Goal: Information Seeking & Learning: Learn about a topic

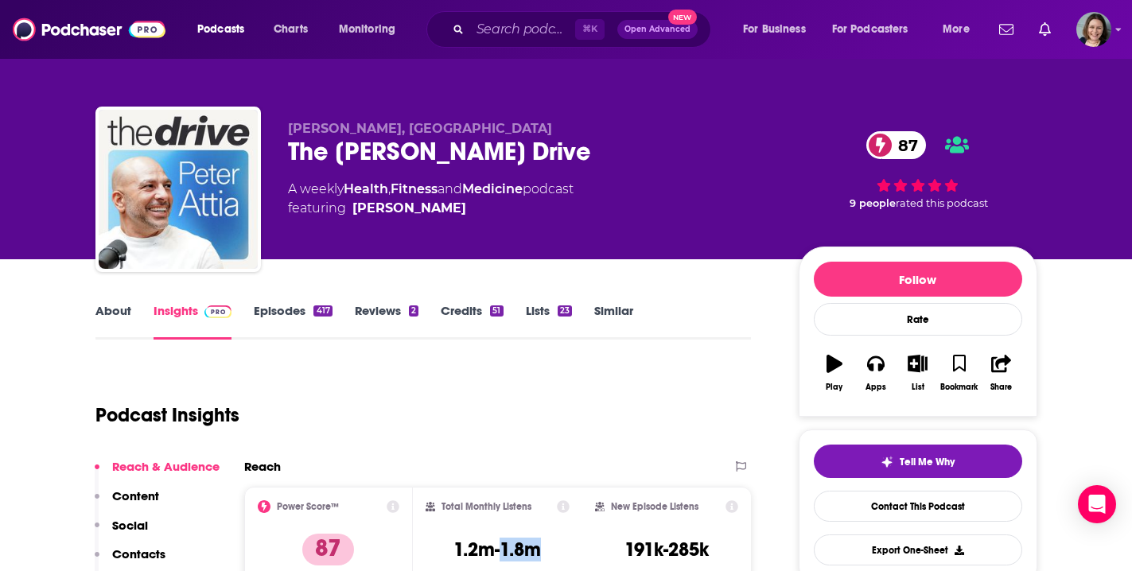
click at [282, 306] on link "Episodes 417" at bounding box center [293, 321] width 78 height 37
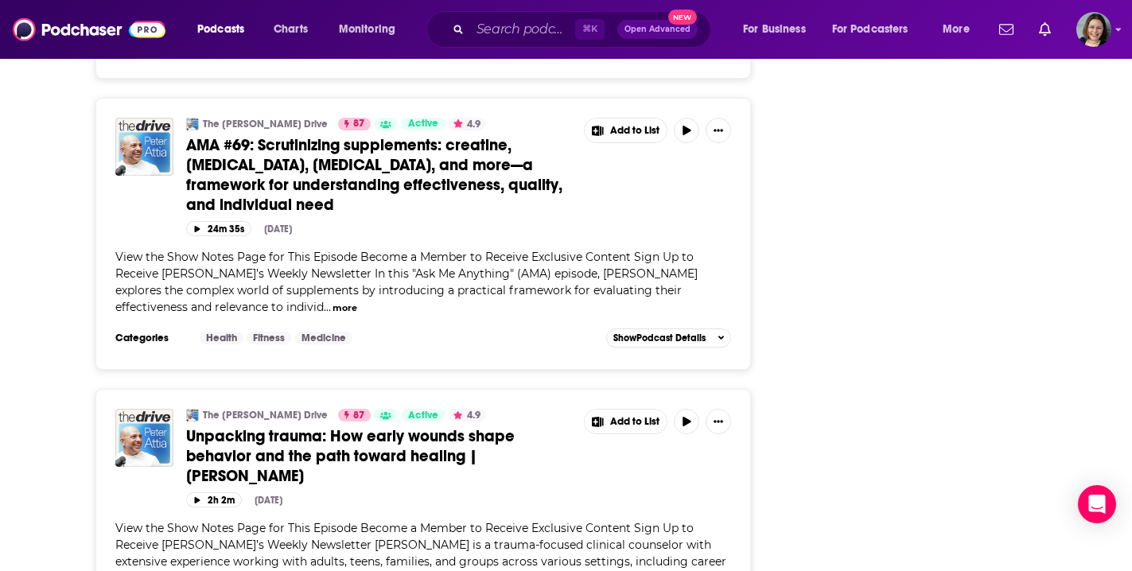
scroll to position [7084, 0]
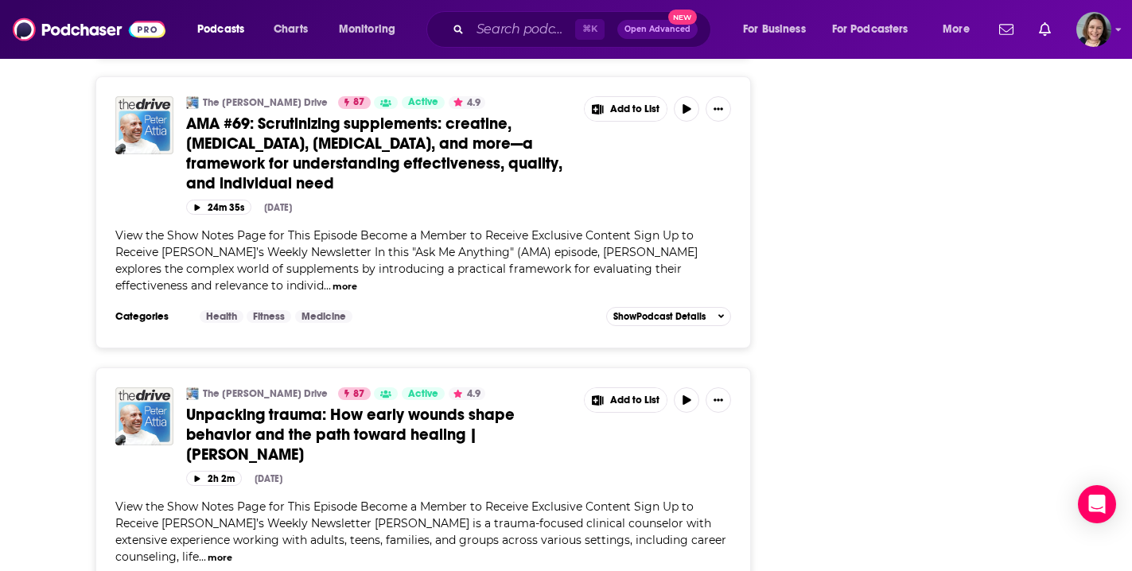
click at [411, 405] on span "Unpacking trauma: How early wounds shape behavior and the path toward healing |…" at bounding box center [350, 435] width 329 height 60
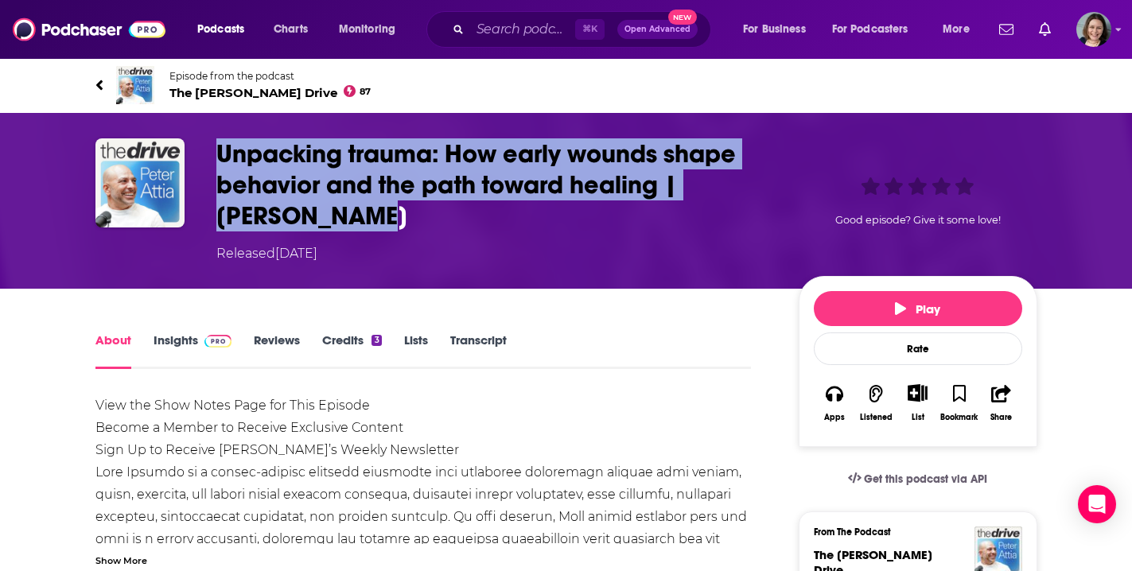
drag, startPoint x: 216, startPoint y: 148, endPoint x: 355, endPoint y: 224, distance: 158.1
click at [355, 224] on h1 "Unpacking trauma: How early wounds shape behavior and the path toward healing |…" at bounding box center [494, 184] width 557 height 93
copy h1 "Unpacking trauma: How early wounds shape behavior and the path toward healing |…"
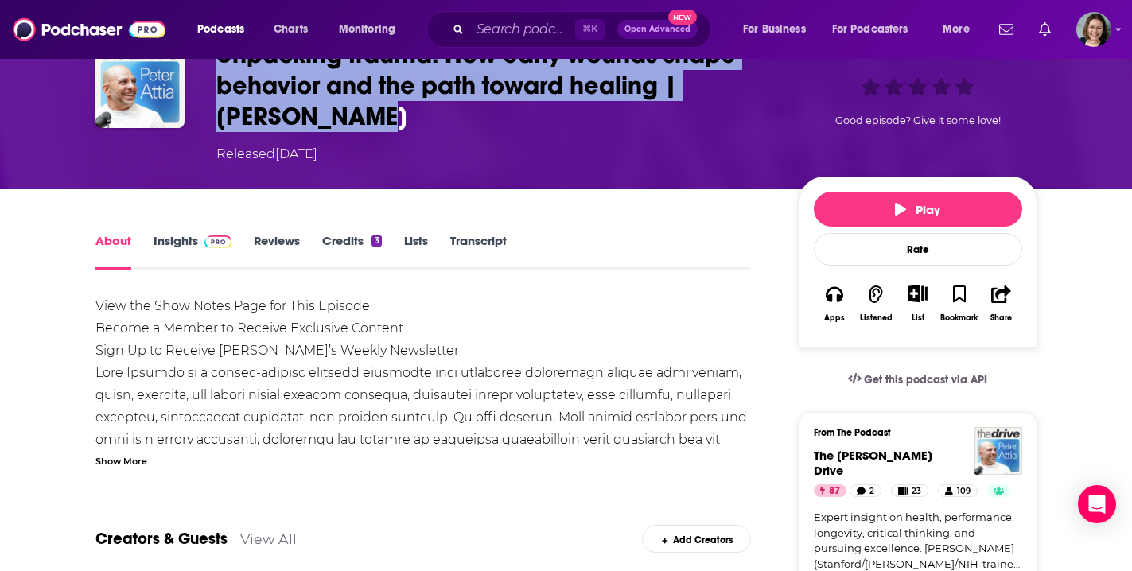
scroll to position [146, 0]
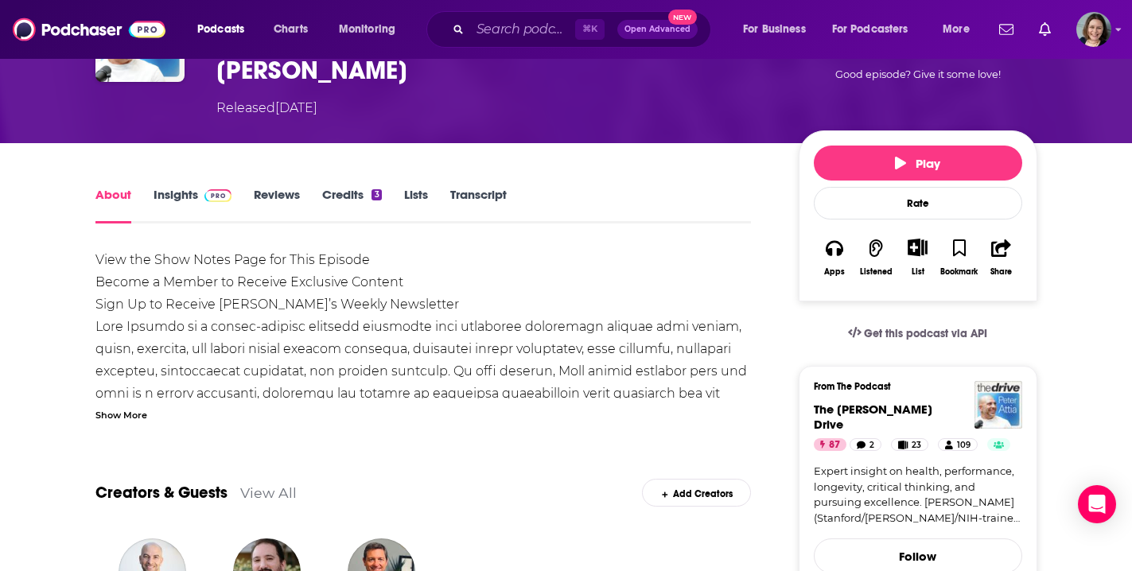
click at [124, 417] on div "Show More" at bounding box center [121, 414] width 52 height 15
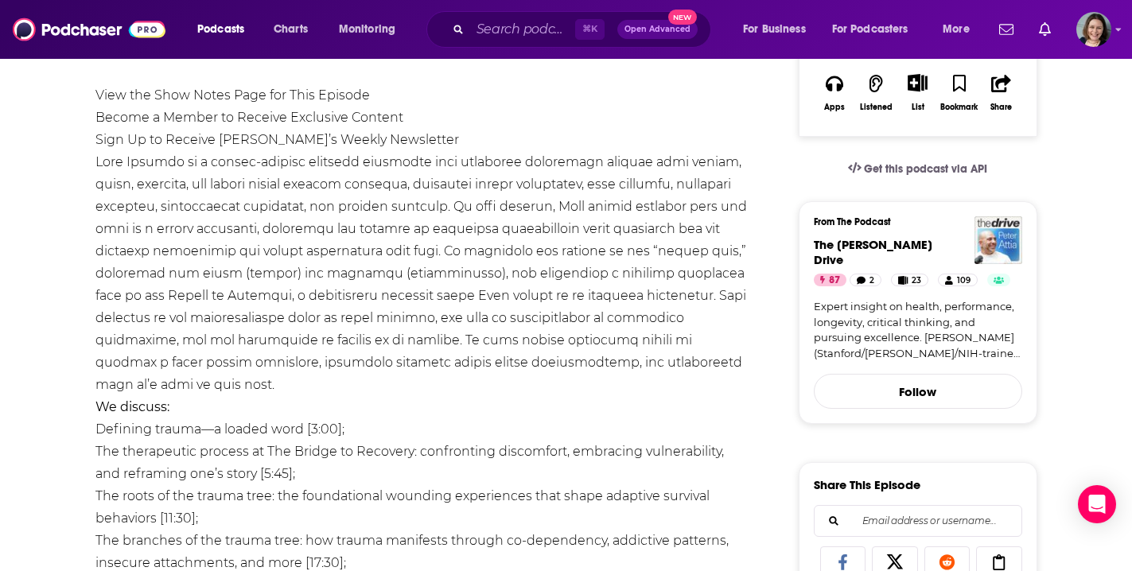
scroll to position [314, 0]
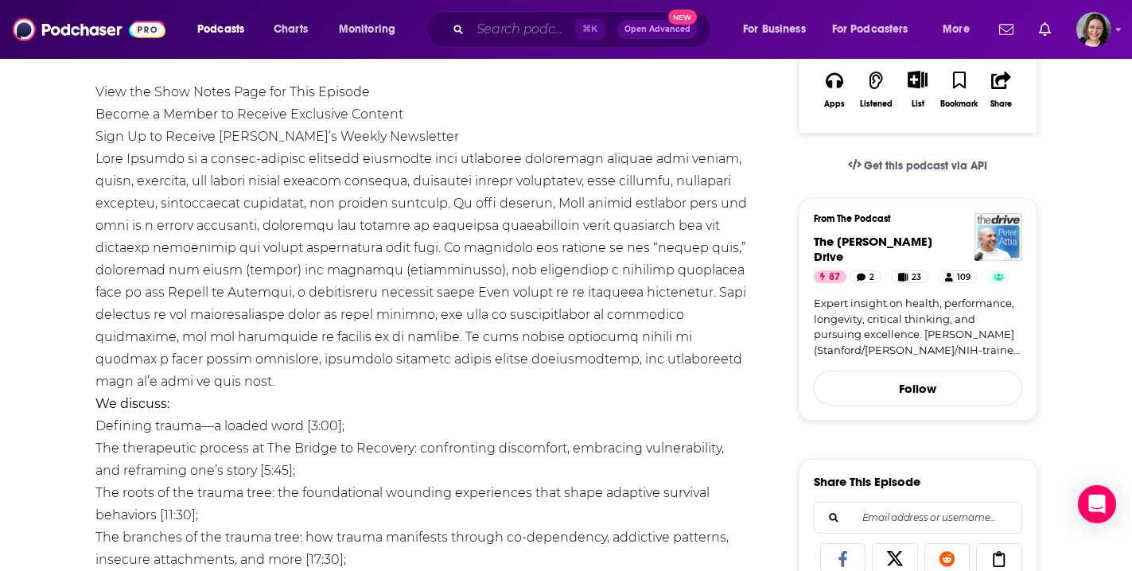
click at [499, 26] on input "Search podcasts, credits, & more..." at bounding box center [522, 29] width 105 height 25
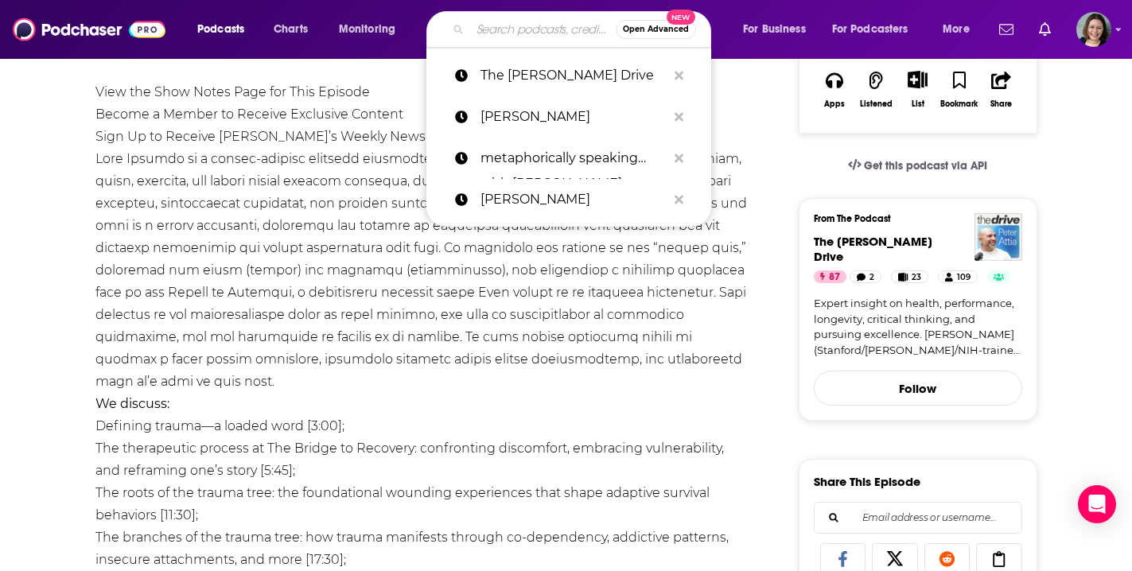
paste input "The Crisis Podcast"
type input "The Crisis Podcast"
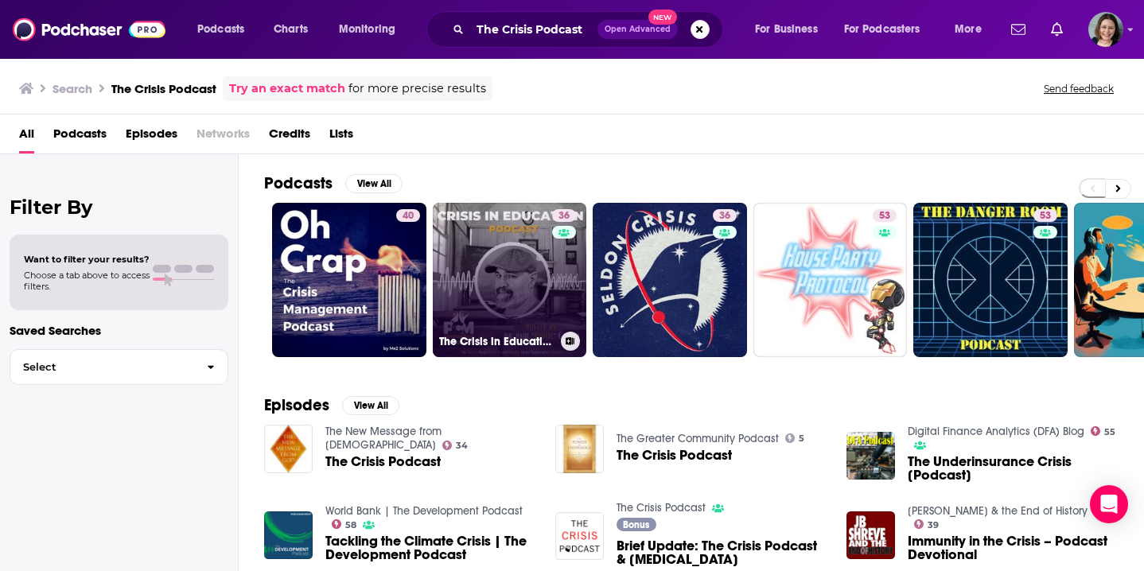
click at [513, 270] on link "36 The Crisis in Education Podcast" at bounding box center [510, 280] width 154 height 154
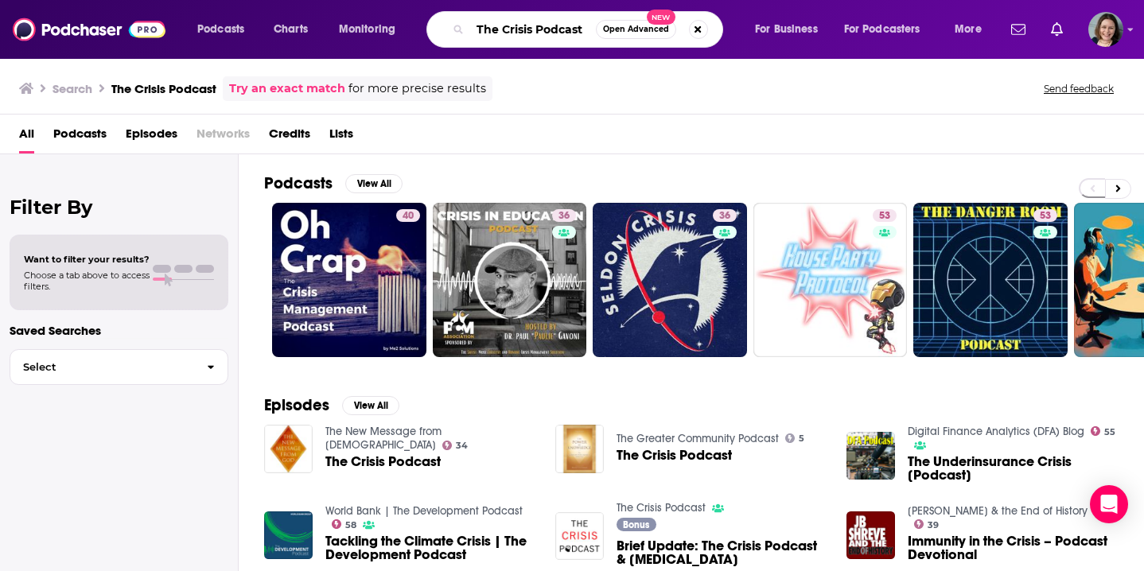
drag, startPoint x: 547, startPoint y: 33, endPoint x: 575, endPoint y: 33, distance: 27.1
click at [575, 33] on input "The Crisis Podcast" at bounding box center [533, 29] width 126 height 25
click at [588, 31] on input "The Crisis Podcast" at bounding box center [533, 29] width 126 height 25
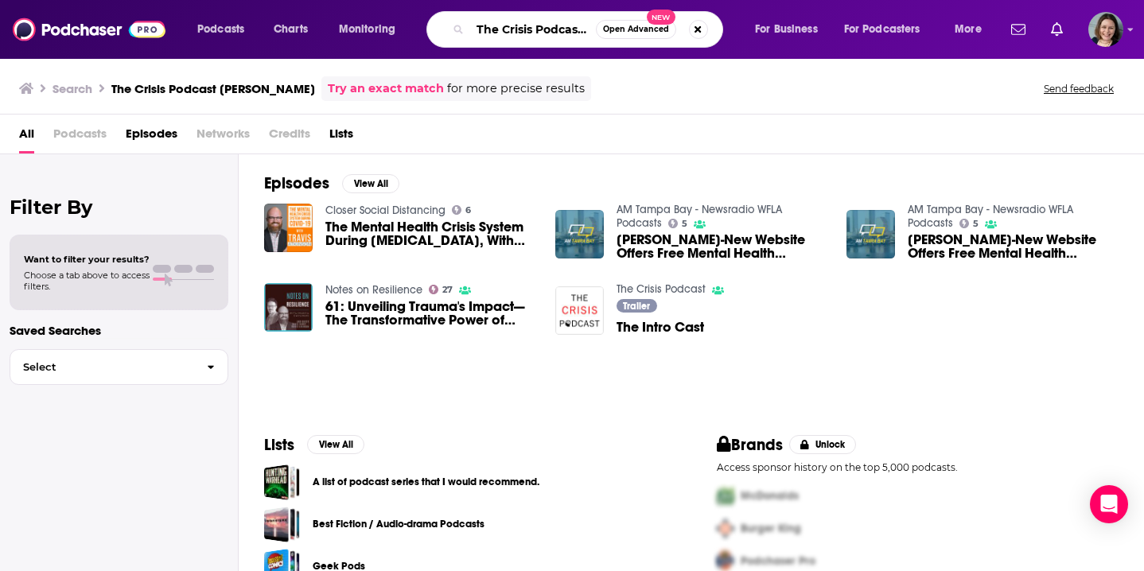
drag, startPoint x: 550, startPoint y: 30, endPoint x: 608, endPoint y: 32, distance: 58.1
click at [608, 32] on div "The Crisis Podcast [PERSON_NAME] Open Advanced New" at bounding box center [575, 29] width 297 height 37
click at [575, 29] on input "The Crisis Podcast [PERSON_NAME]" at bounding box center [533, 29] width 126 height 25
drag, startPoint x: 504, startPoint y: 34, endPoint x: 419, endPoint y: 23, distance: 85.9
click at [419, 23] on div "Podcasts Charts Monitoring The Crisis Podcast [PERSON_NAME] Open Advanced New F…" at bounding box center [591, 29] width 811 height 37
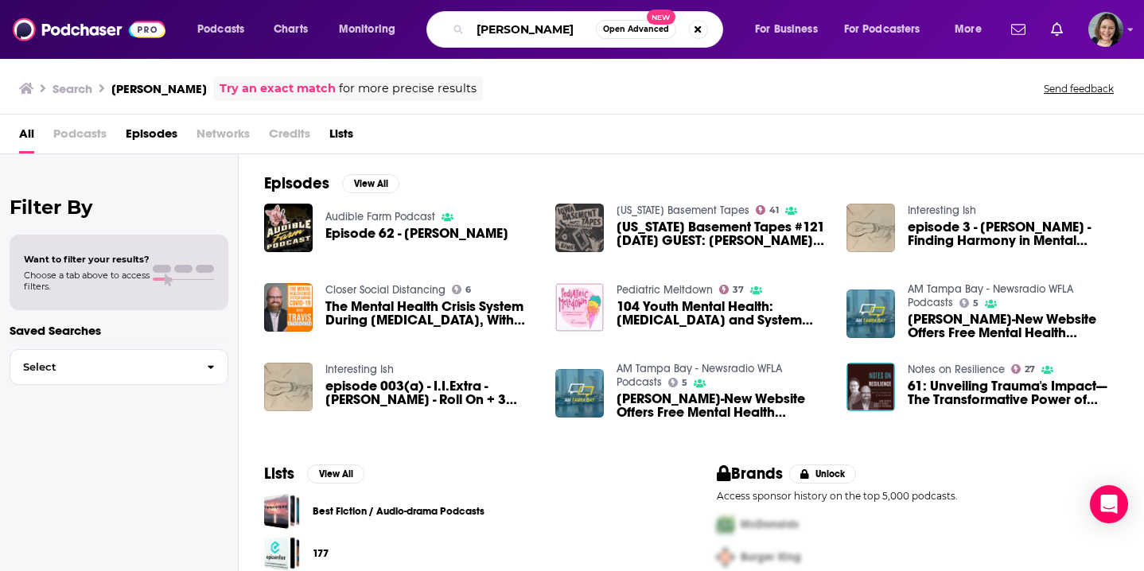
drag, startPoint x: 563, startPoint y: 25, endPoint x: 454, endPoint y: 18, distance: 108.5
click at [454, 18] on div "[PERSON_NAME] Open Advanced New" at bounding box center [575, 29] width 297 height 37
type input "k"
type input "[PERSON_NAME] podcast"
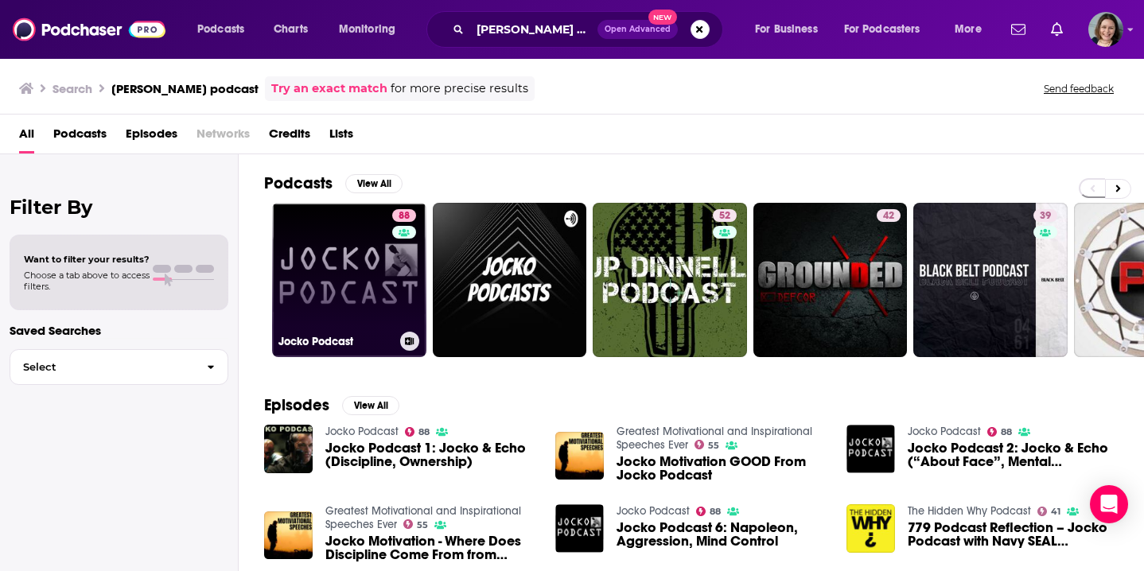
click at [382, 274] on link "88 Jocko Podcast" at bounding box center [349, 280] width 154 height 154
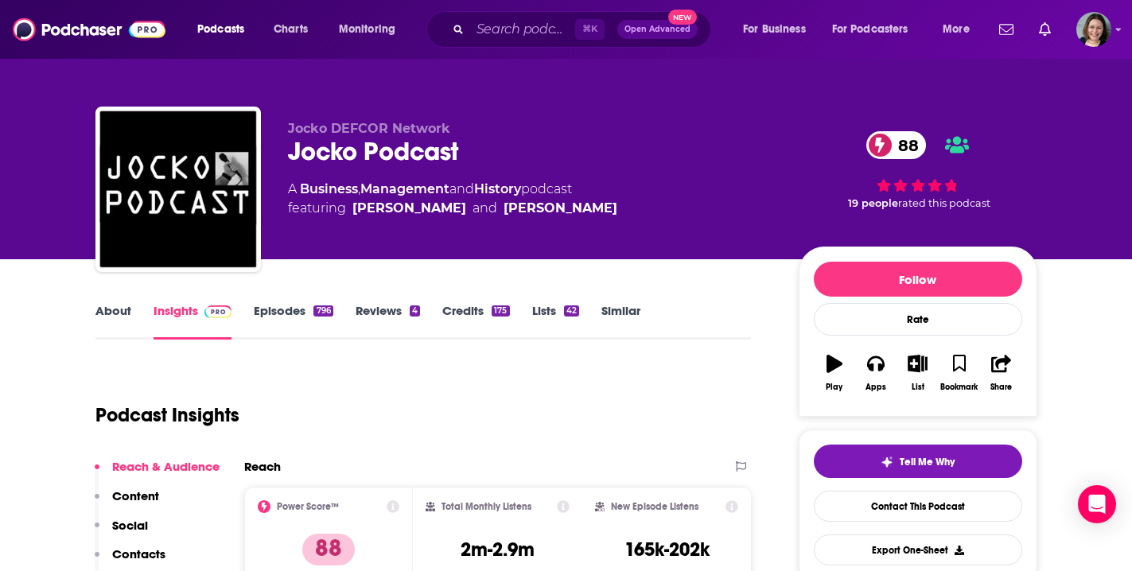
scroll to position [13, 0]
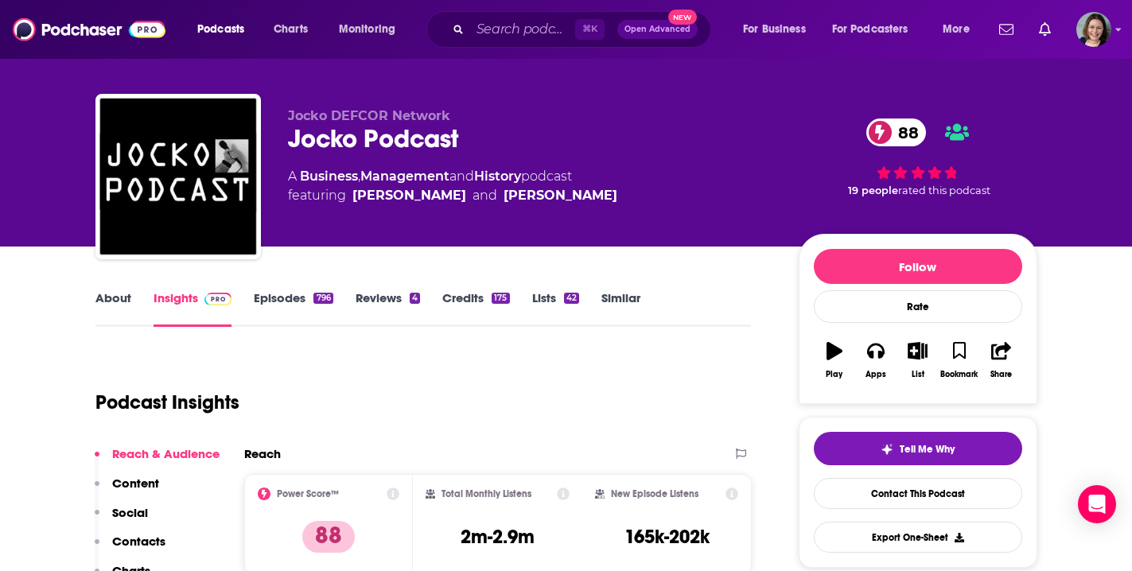
click at [289, 298] on link "Episodes 796" at bounding box center [293, 308] width 79 height 37
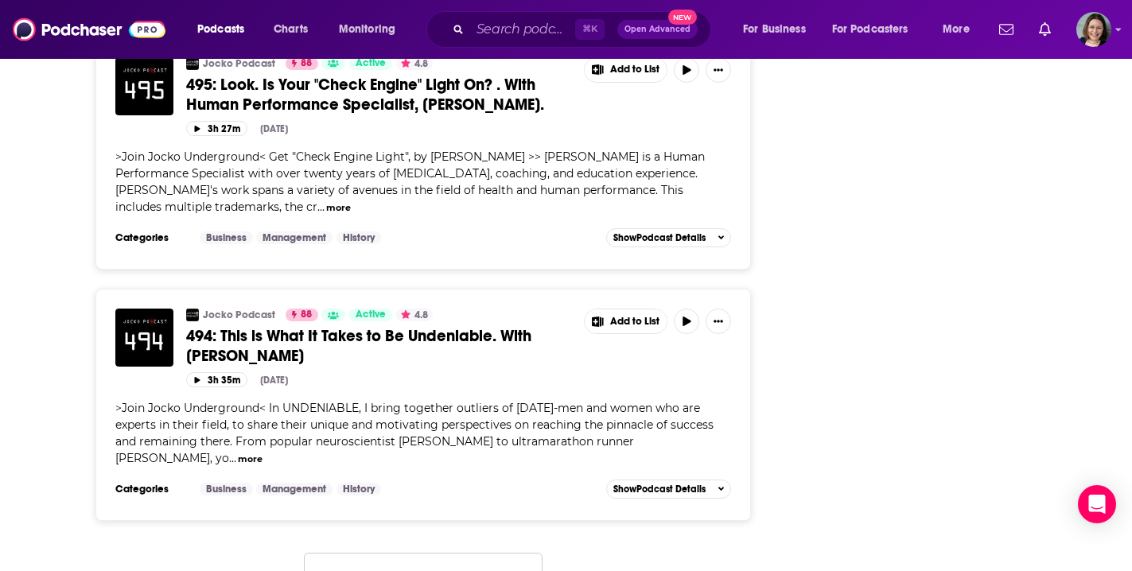
scroll to position [5979, 0]
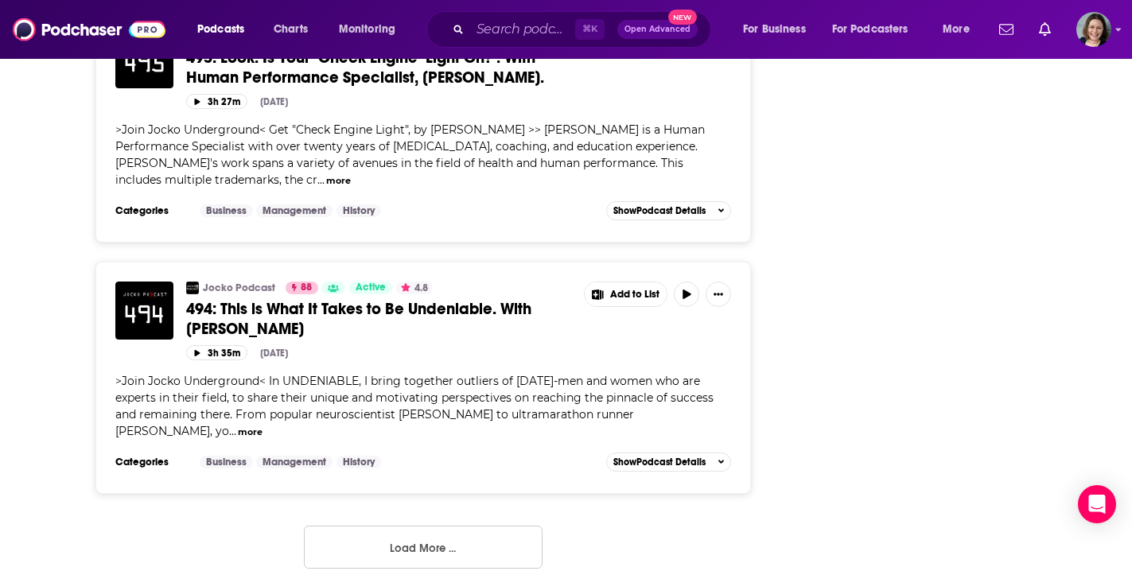
click at [451, 532] on button "Load More ..." at bounding box center [423, 547] width 239 height 43
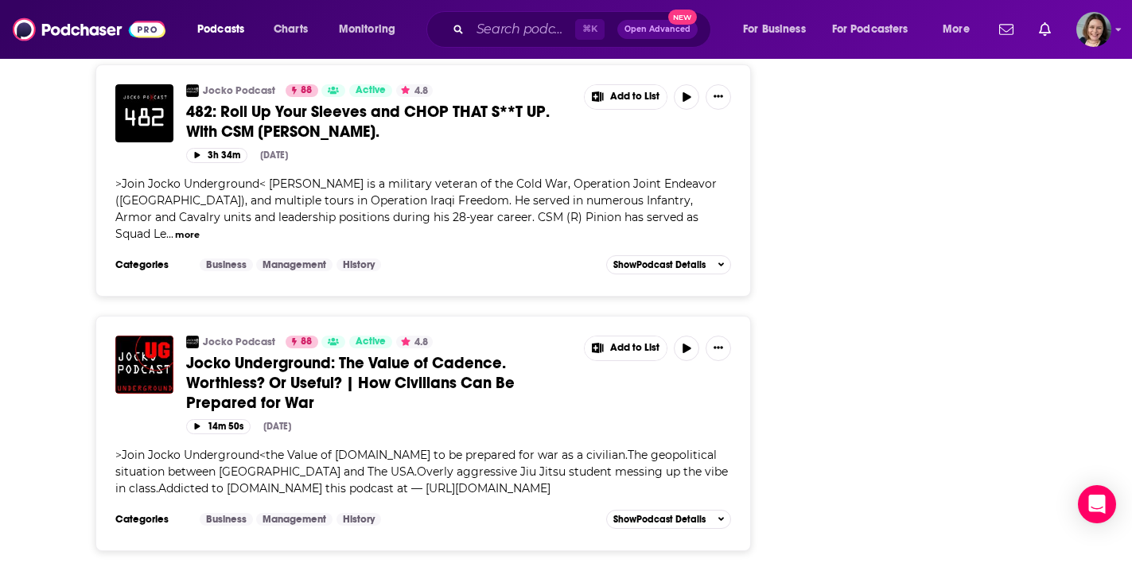
scroll to position [12181, 0]
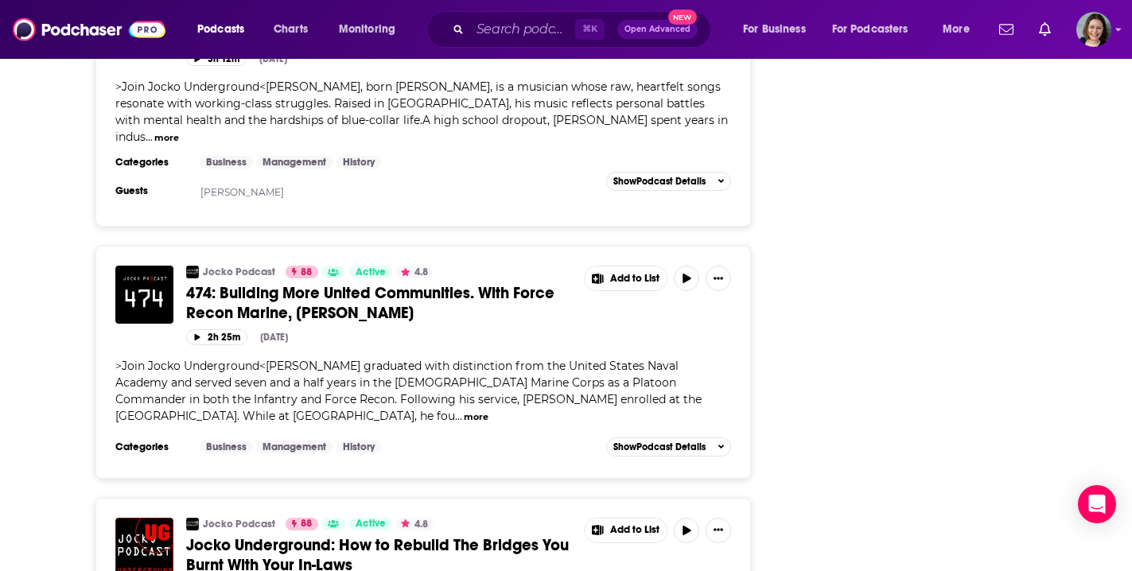
scroll to position [15797, 0]
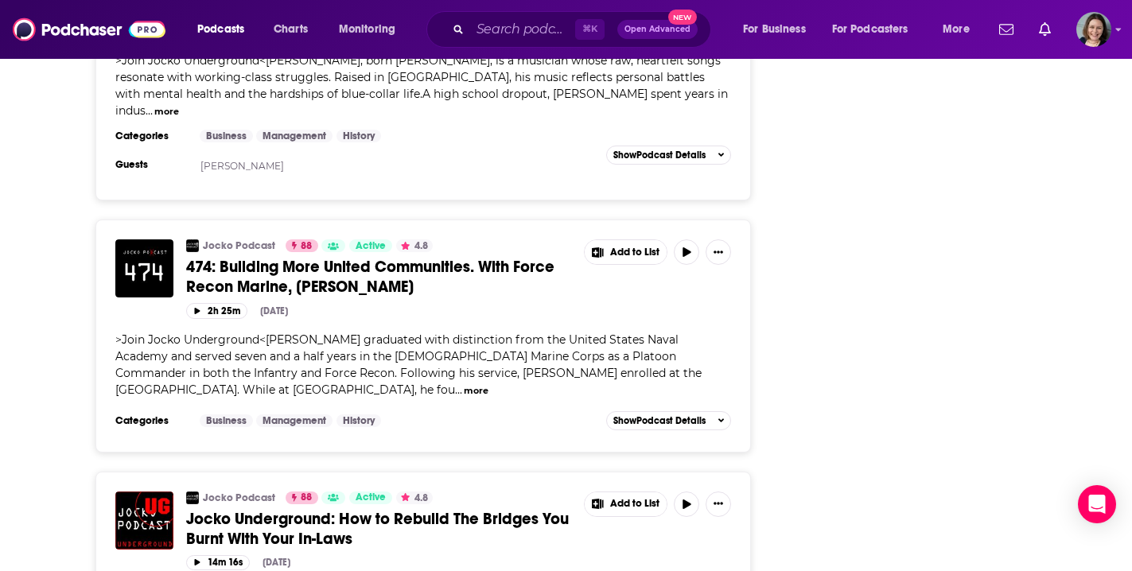
click at [464, 384] on button "more" at bounding box center [476, 391] width 25 height 14
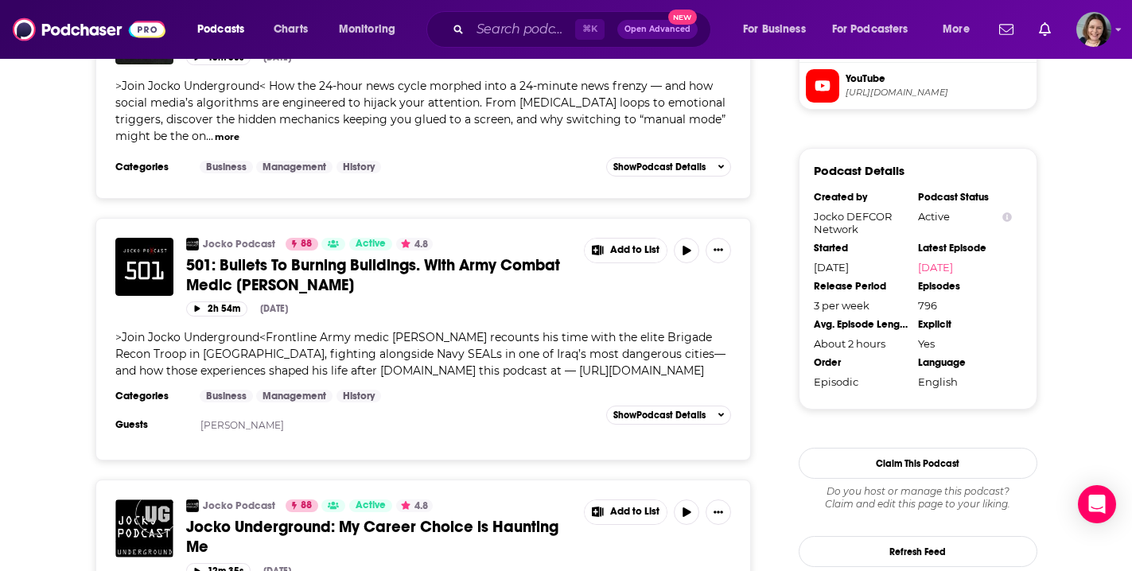
scroll to position [1549, 0]
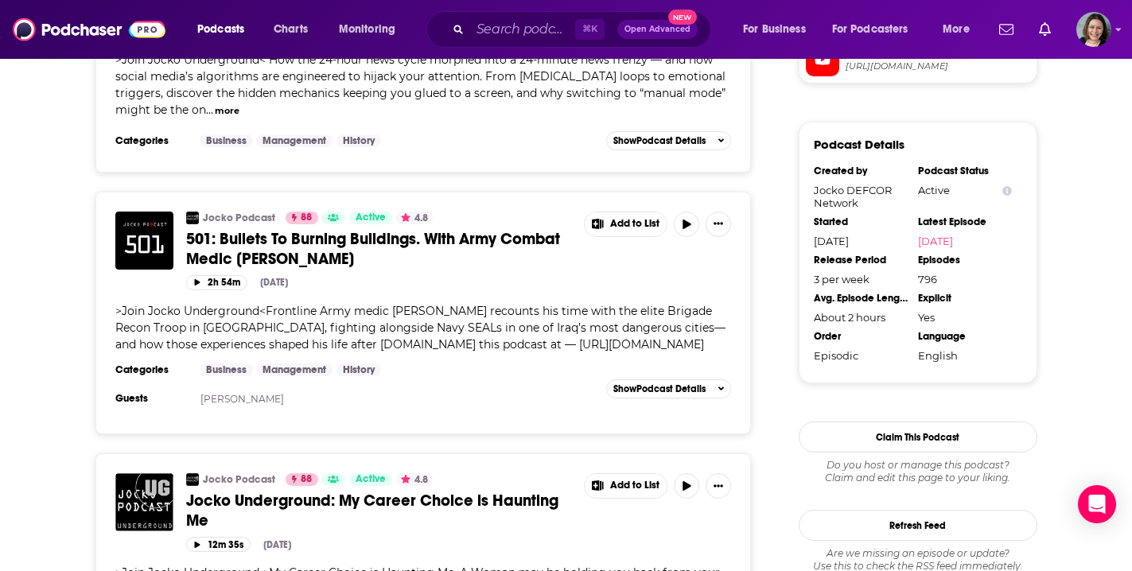
click at [469, 239] on span "501: Bullets To Burning Buildings. With Army Combat Medic [PERSON_NAME]" at bounding box center [373, 249] width 374 height 40
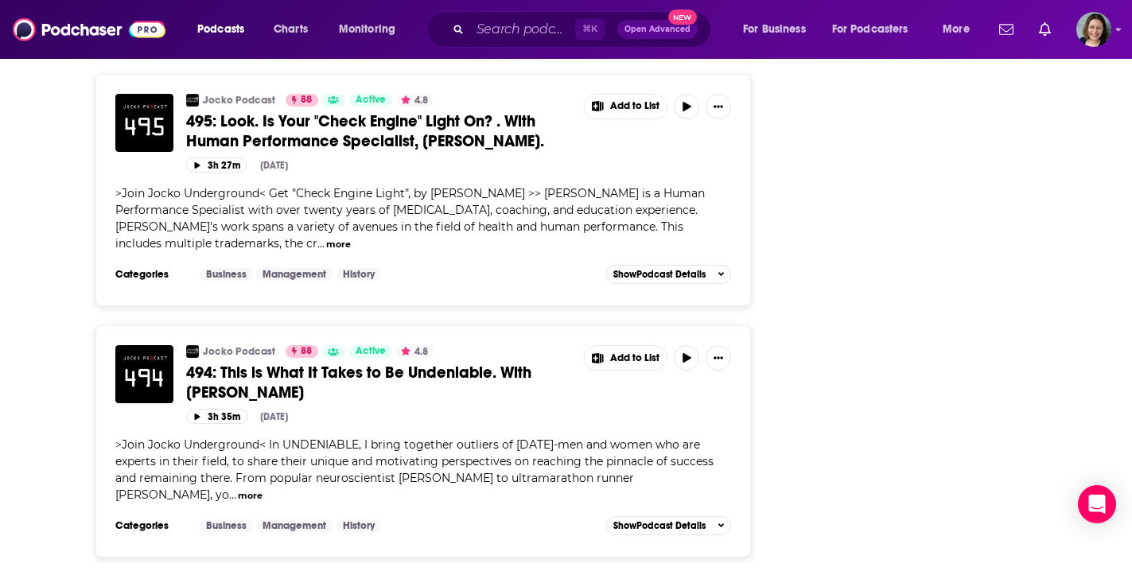
scroll to position [5942, 0]
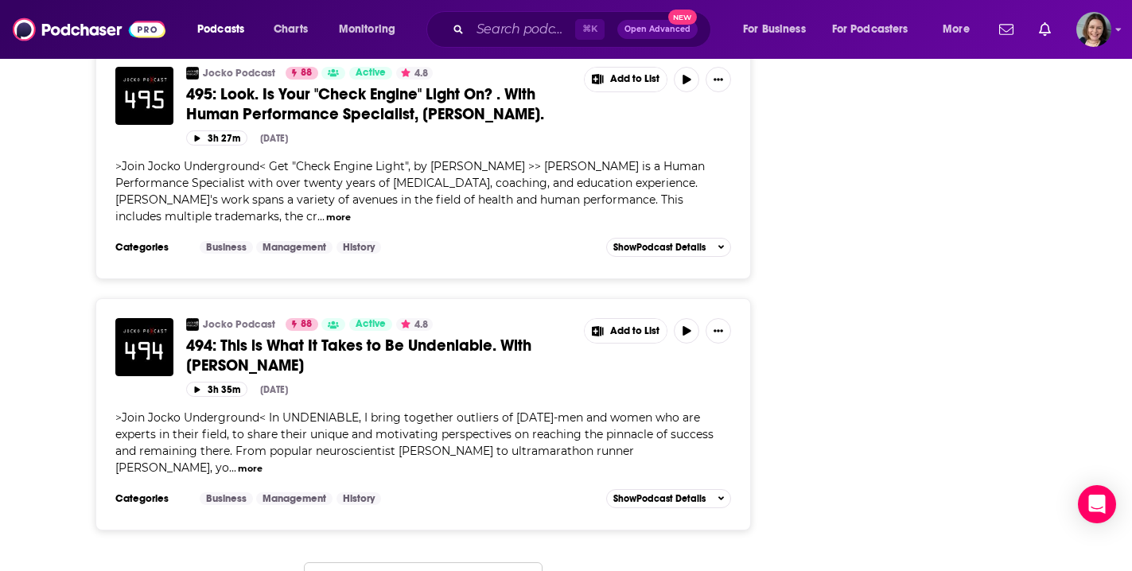
click at [381, 336] on span "494: This is What It Takes to Be Undeniable. With [PERSON_NAME]" at bounding box center [358, 356] width 345 height 40
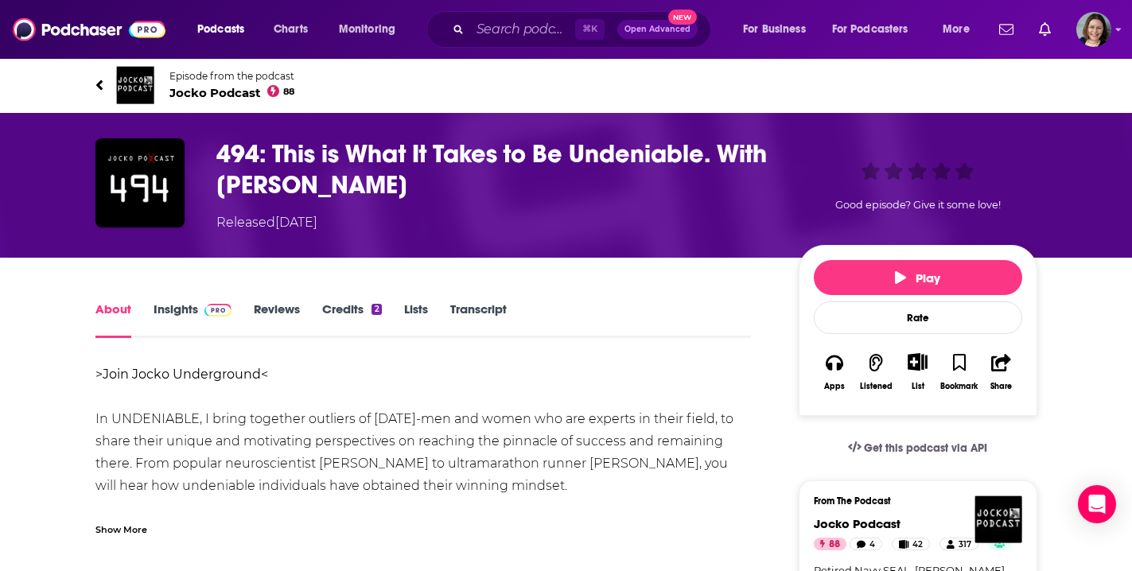
click at [127, 531] on div "Show More" at bounding box center [121, 528] width 52 height 15
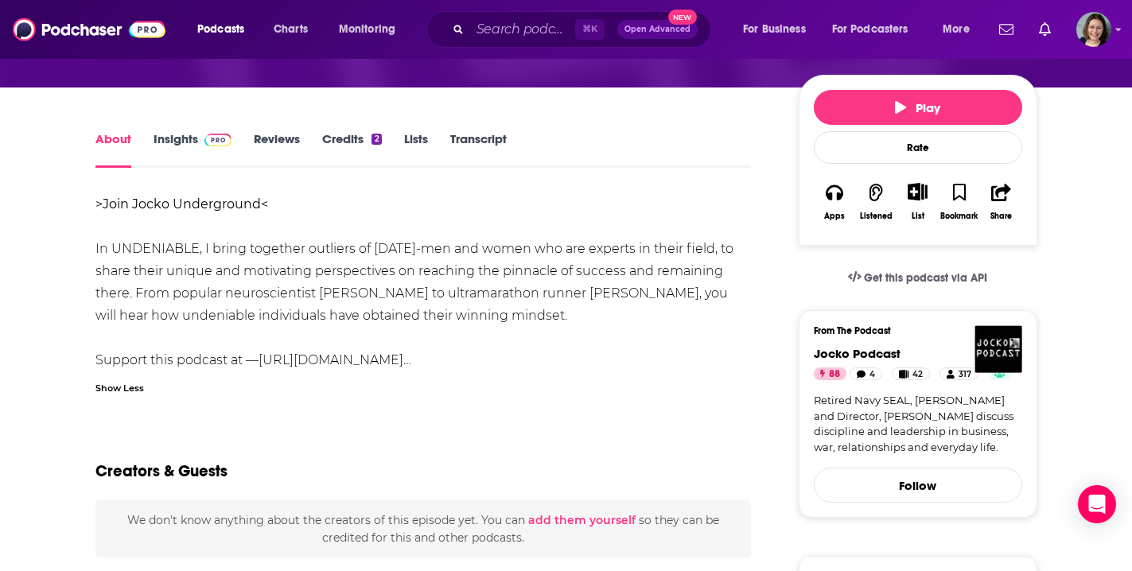
scroll to position [173, 0]
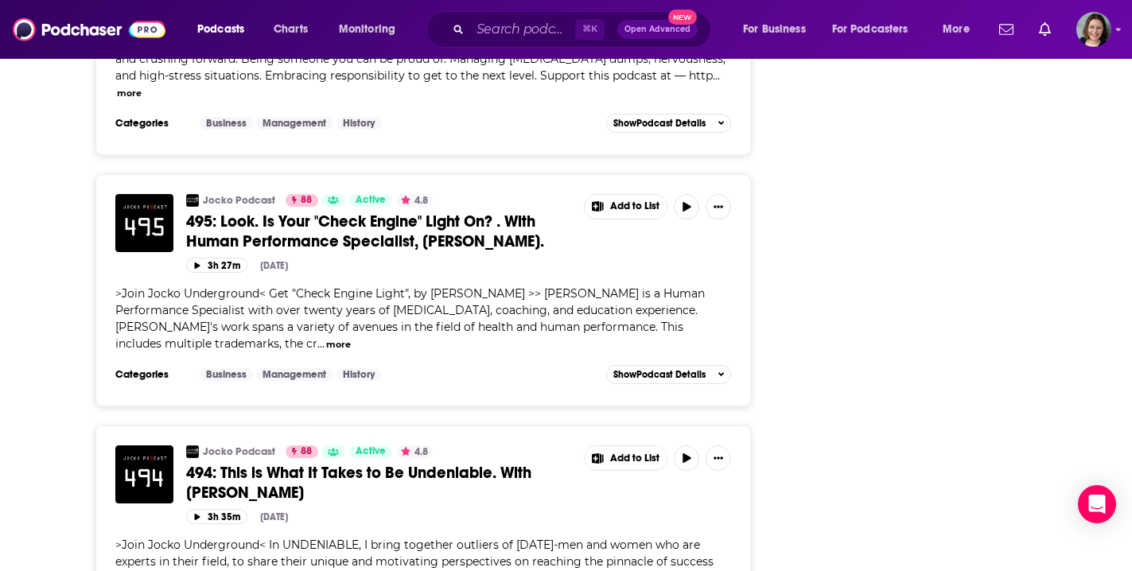
scroll to position [5824, 0]
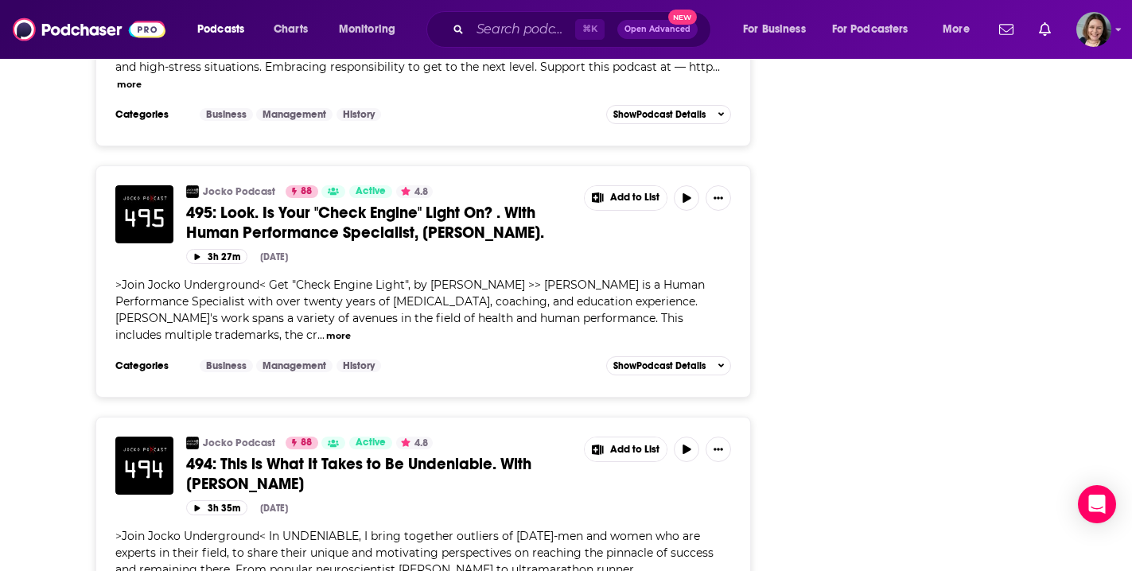
click at [404, 206] on span "495: Look. Is Your "Check Engine" Light On? . With Human Performance Specialist…" at bounding box center [365, 223] width 358 height 40
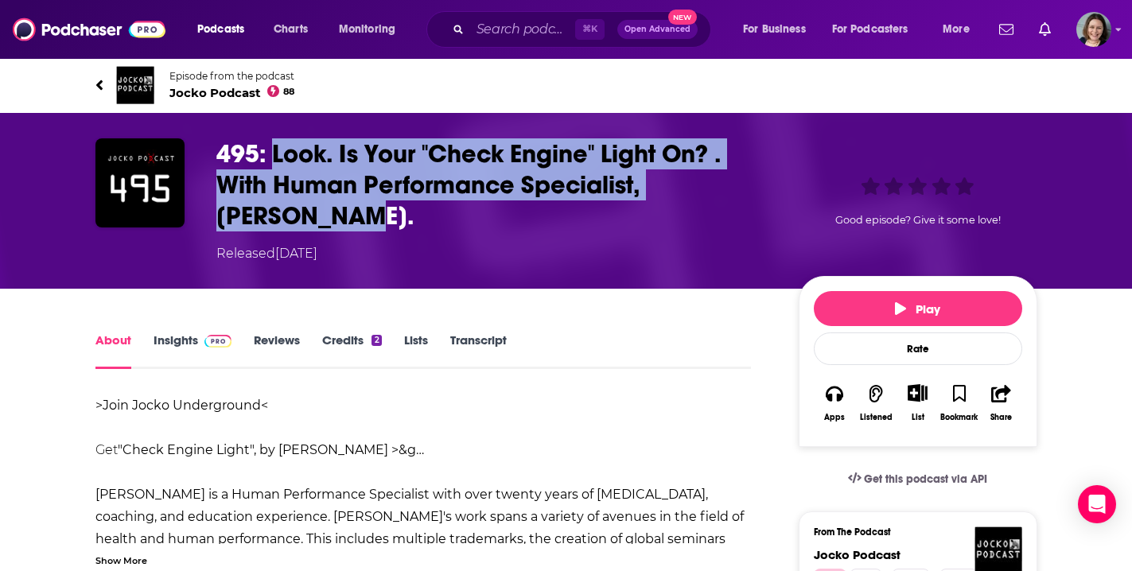
drag, startPoint x: 274, startPoint y: 151, endPoint x: 304, endPoint y: 211, distance: 66.9
click at [304, 211] on h1 "495: Look. Is Your "Check Engine" Light On? . With Human Performance Specialist…" at bounding box center [494, 184] width 557 height 93
copy h1 "Look. Is Your "Check Engine" Light On? . With Human Performance Specialist, [PE…"
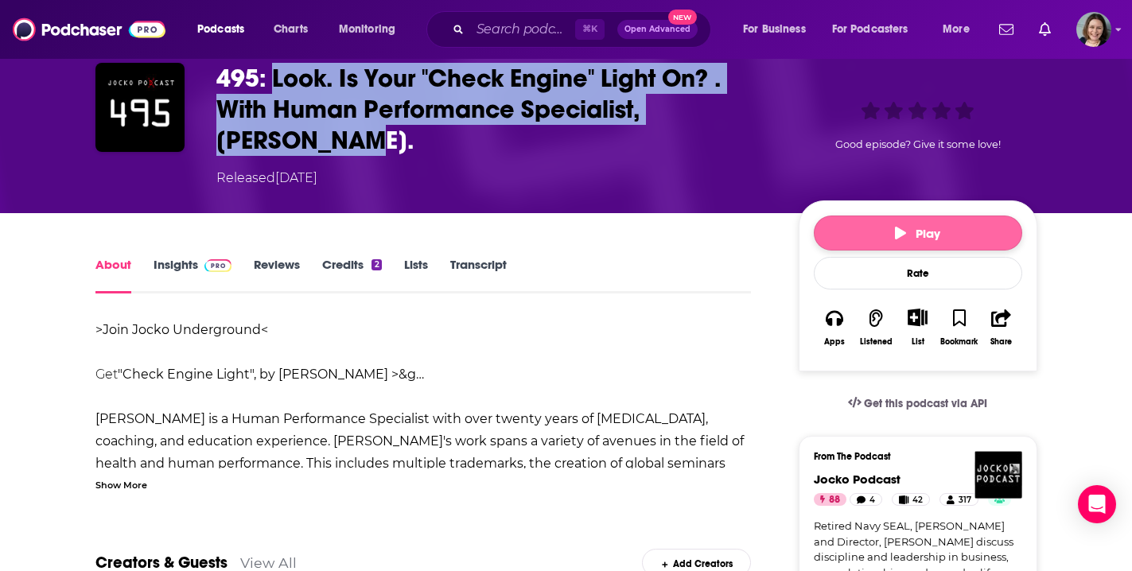
scroll to position [148, 0]
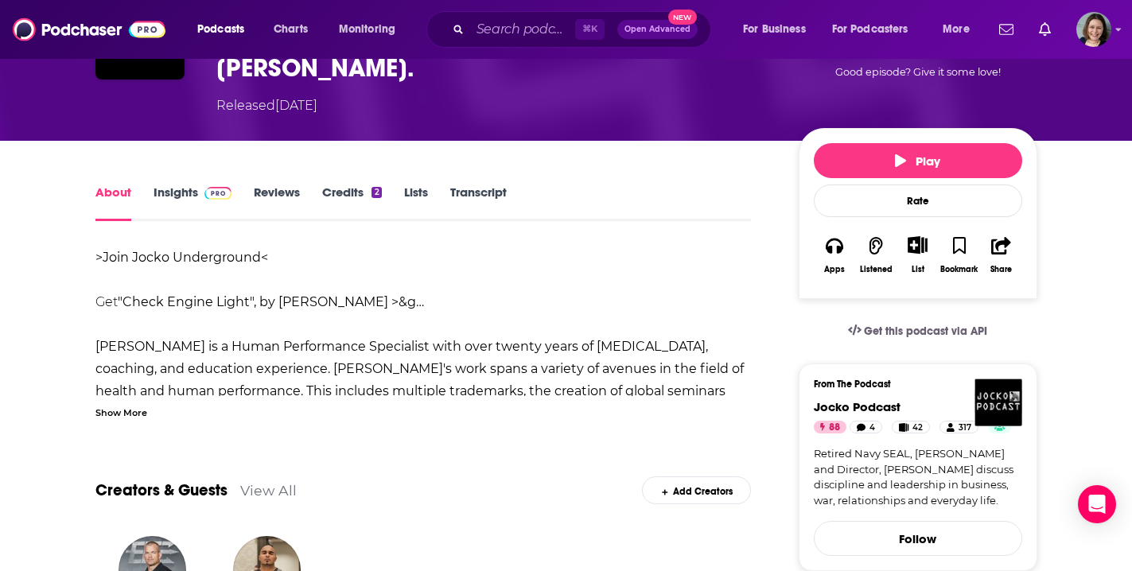
click at [129, 416] on div "Show More" at bounding box center [121, 411] width 52 height 15
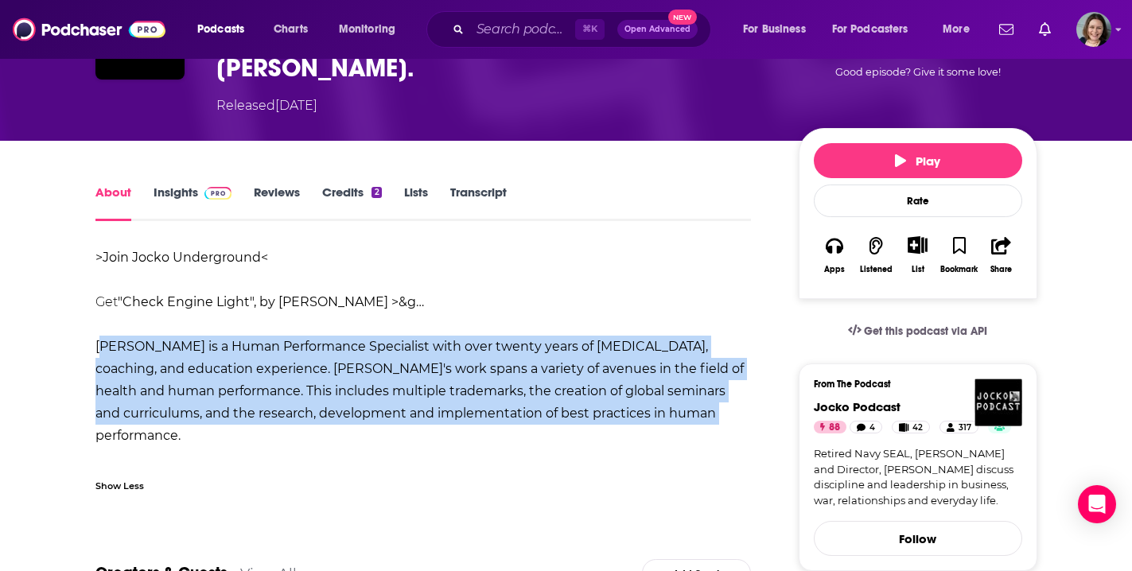
drag, startPoint x: 96, startPoint y: 348, endPoint x: 675, endPoint y: 407, distance: 581.6
click at [675, 407] on div ">Join Jocko Underground< Get "Check Engine Light", by [PERSON_NAME] >&g… [PERSO…" at bounding box center [423, 369] width 656 height 245
copy strong "[PERSON_NAME] is a Human Performance Specialist with over twenty years of [MEDI…"
click at [173, 192] on link "Insights" at bounding box center [193, 203] width 79 height 37
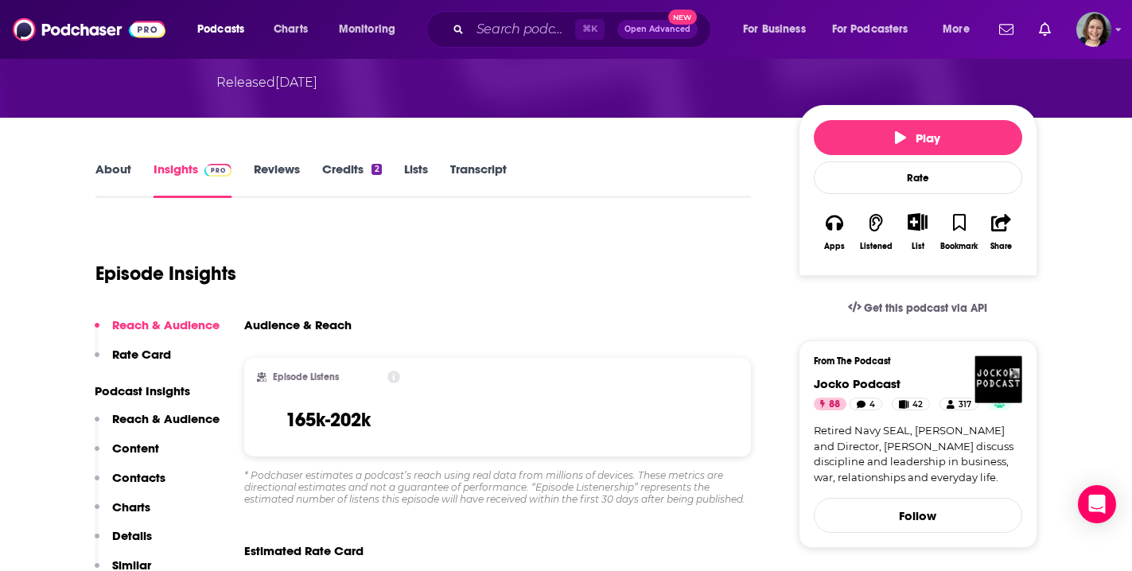
scroll to position [147, 0]
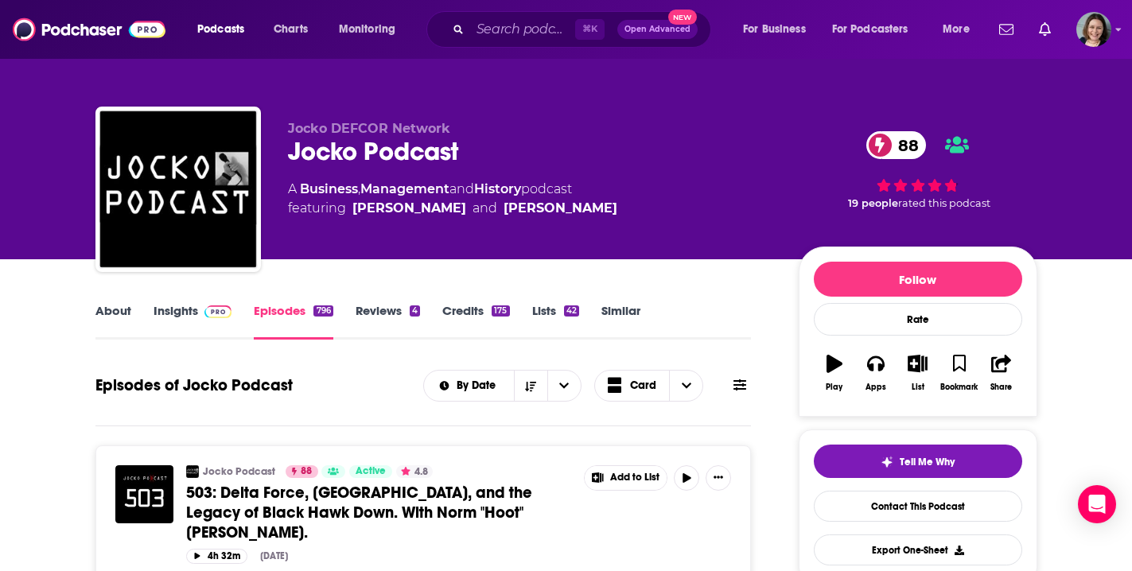
click at [169, 312] on link "Insights" at bounding box center [193, 321] width 79 height 37
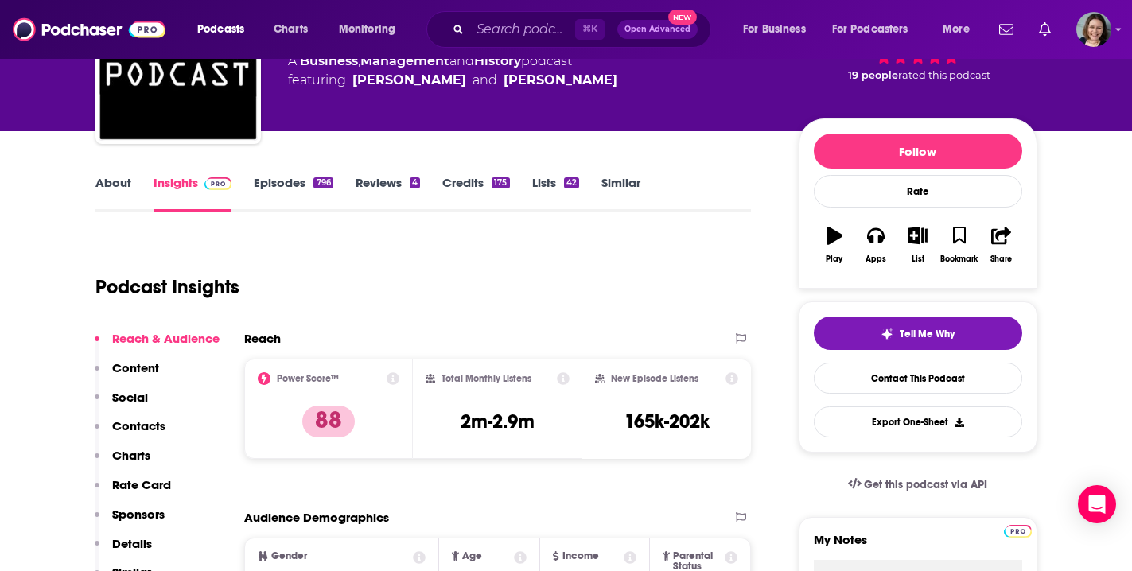
scroll to position [347, 0]
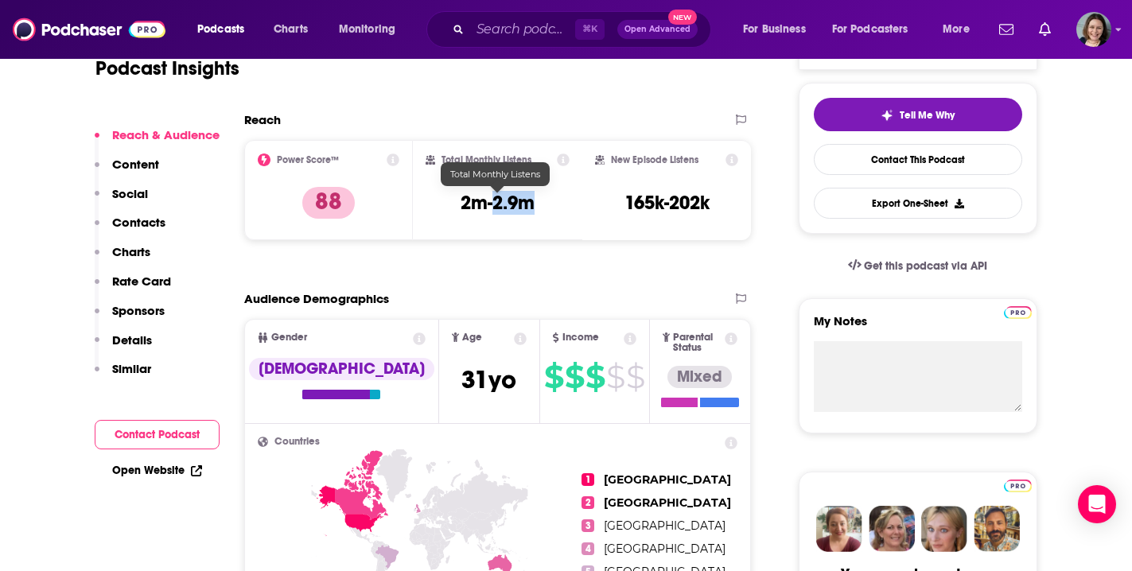
drag, startPoint x: 534, startPoint y: 208, endPoint x: 496, endPoint y: 206, distance: 38.3
click at [496, 206] on h3 "2m-2.9m" at bounding box center [498, 203] width 74 height 24
copy h3 "2.9m"
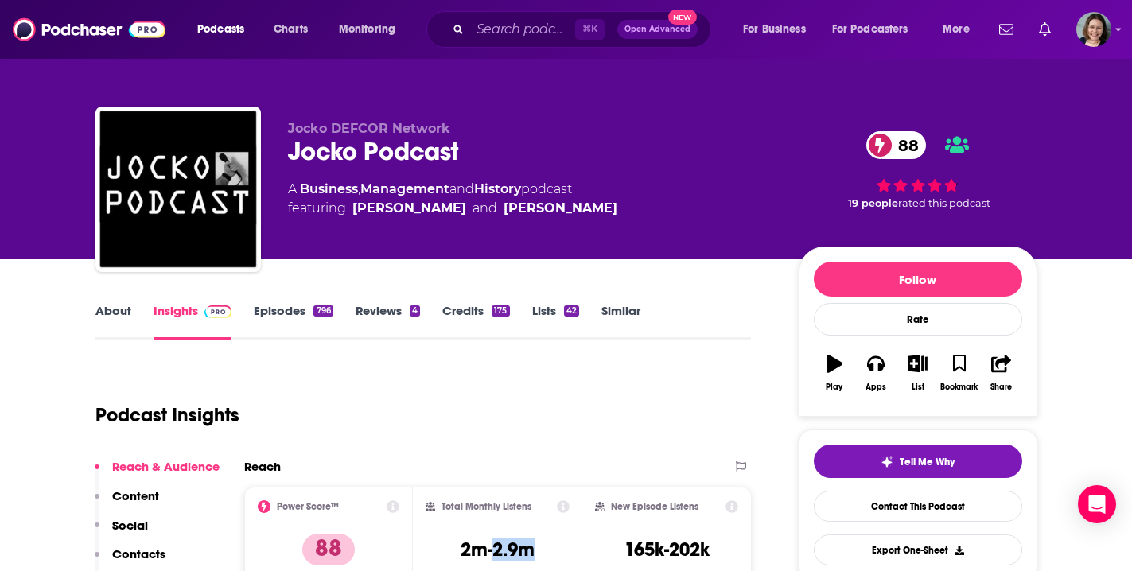
click at [125, 310] on link "About" at bounding box center [113, 321] width 36 height 37
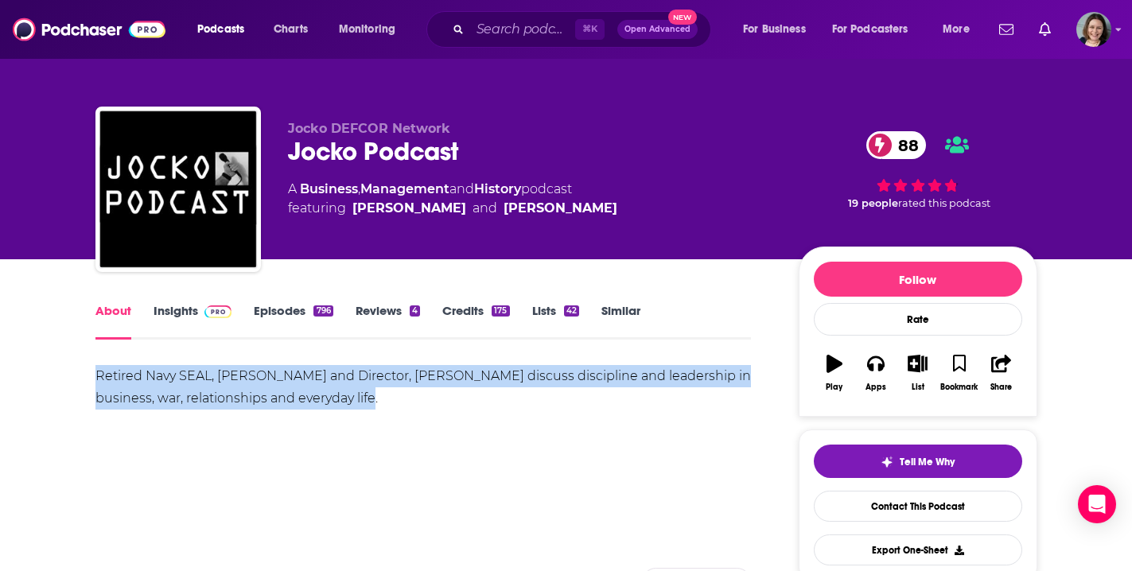
drag, startPoint x: 226, startPoint y: 370, endPoint x: 402, endPoint y: 391, distance: 177.1
click at [185, 307] on link "Insights" at bounding box center [193, 321] width 79 height 37
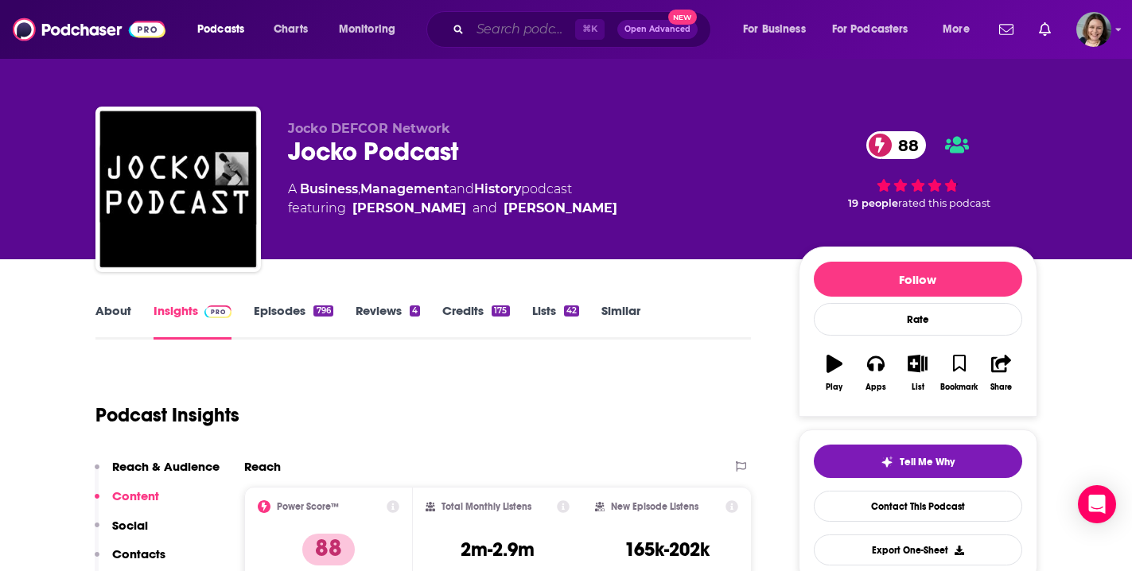
click at [513, 29] on input "Search podcasts, credits, & more..." at bounding box center [522, 29] width 105 height 25
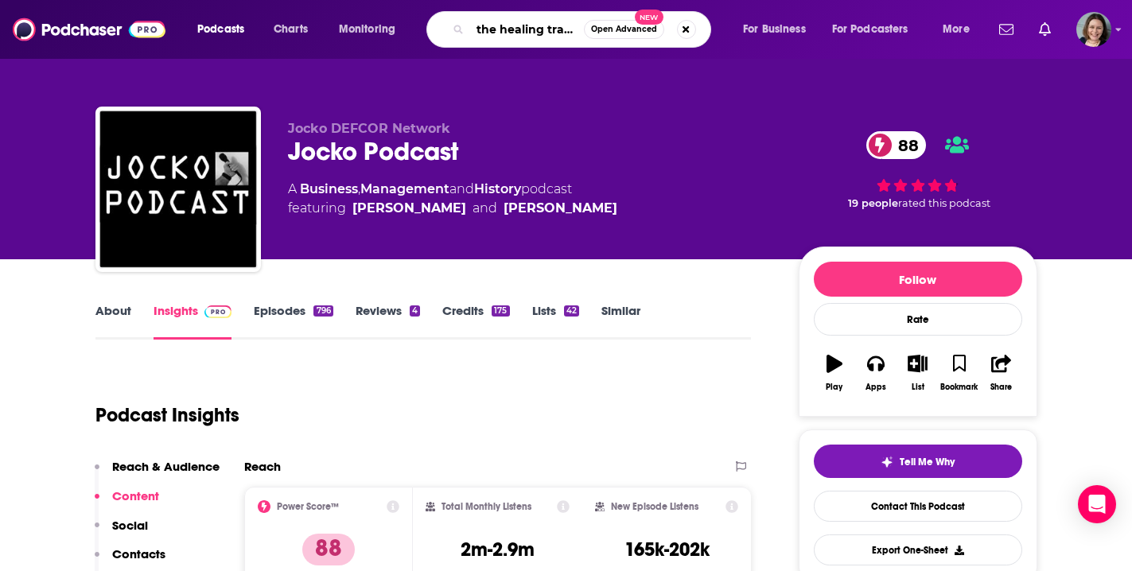
type input "the healing trauma podcast"
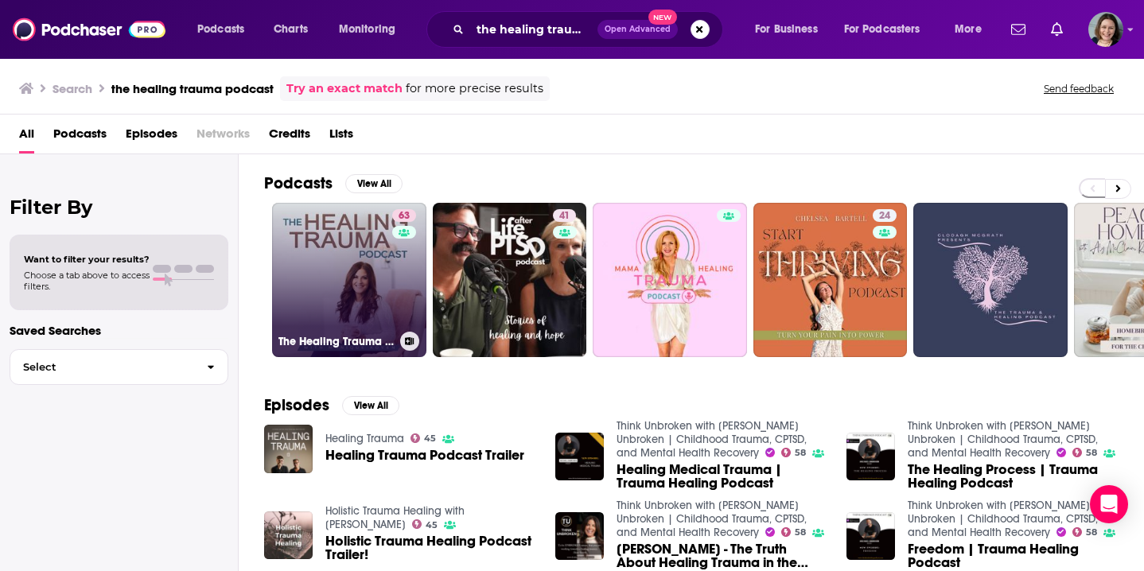
click at [329, 263] on link "63 The Healing Trauma Podcast" at bounding box center [349, 280] width 154 height 154
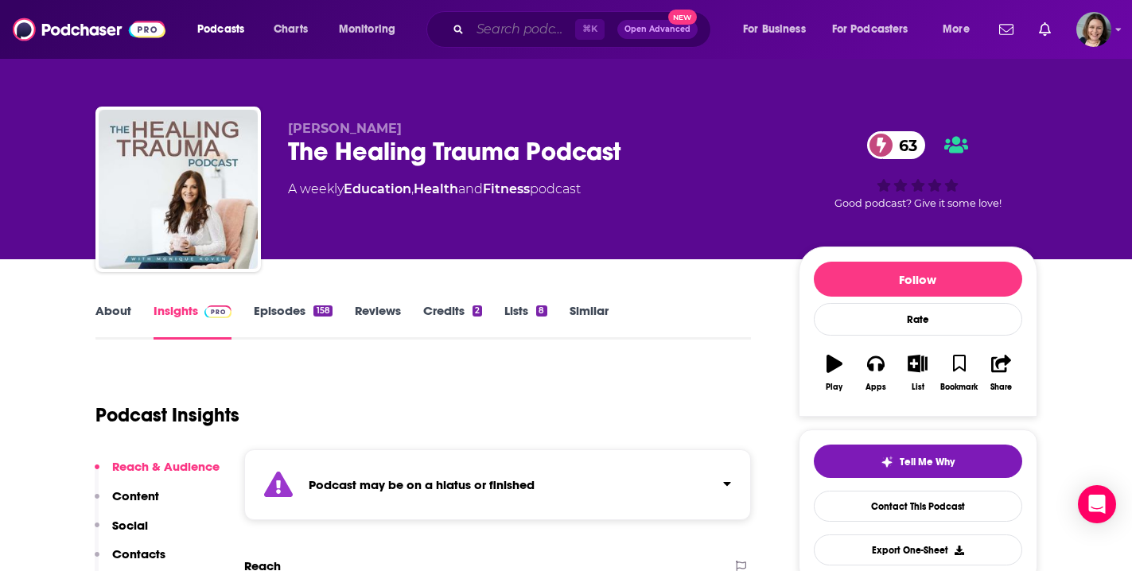
click at [510, 30] on input "Search podcasts, credits, & more..." at bounding box center [522, 29] width 105 height 25
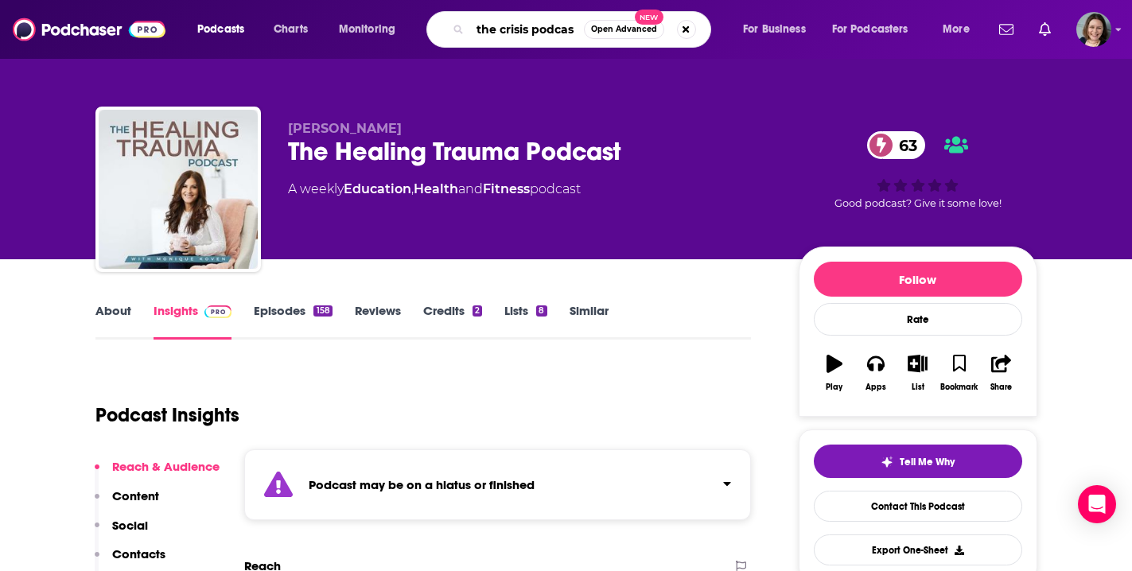
type input "the crisis podcast"
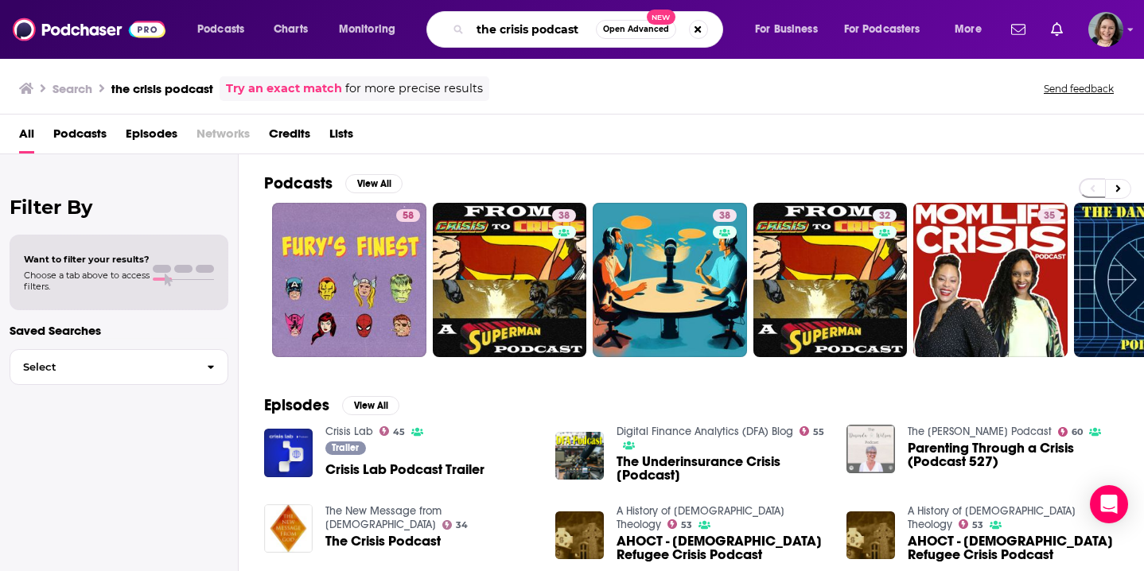
click at [582, 33] on input "the crisis podcast" at bounding box center [533, 29] width 126 height 25
type input "the crisis podcast [PERSON_NAME]"
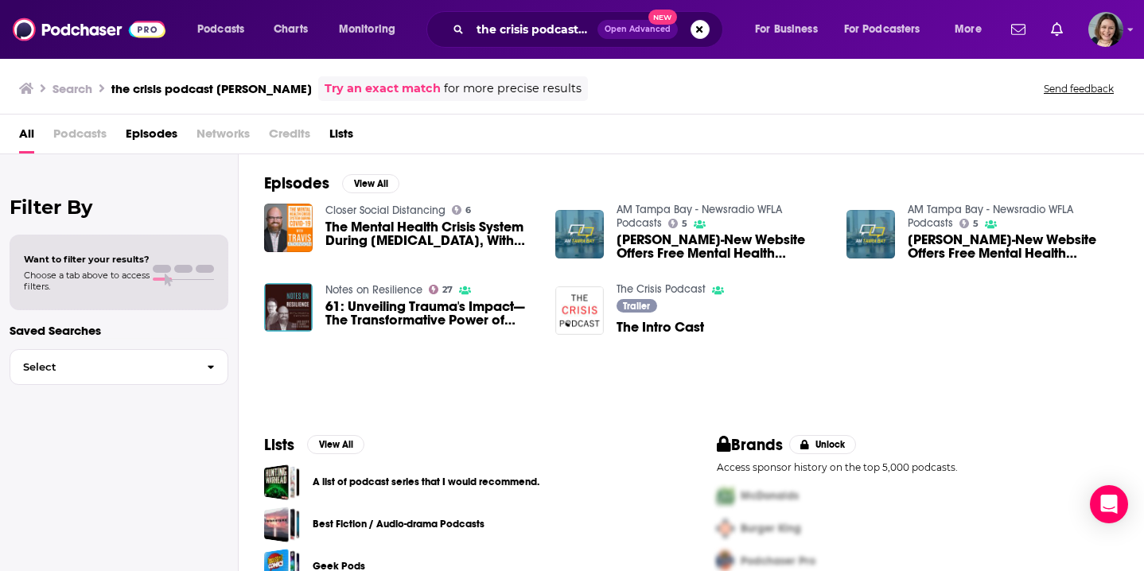
click at [671, 290] on link "The Crisis Podcast" at bounding box center [661, 289] width 89 height 14
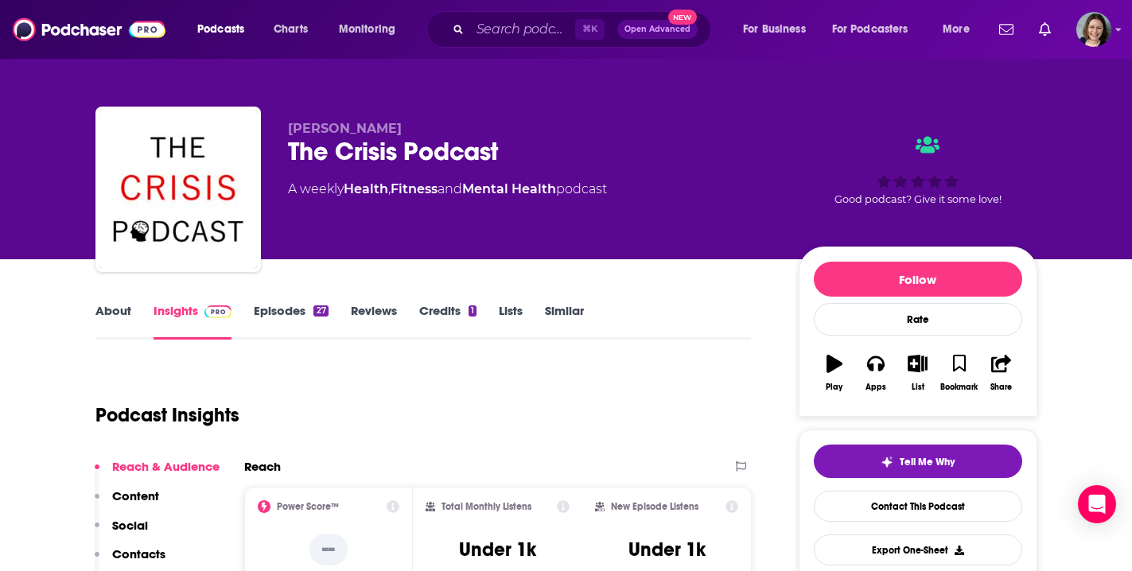
click at [117, 312] on link "About" at bounding box center [113, 321] width 36 height 37
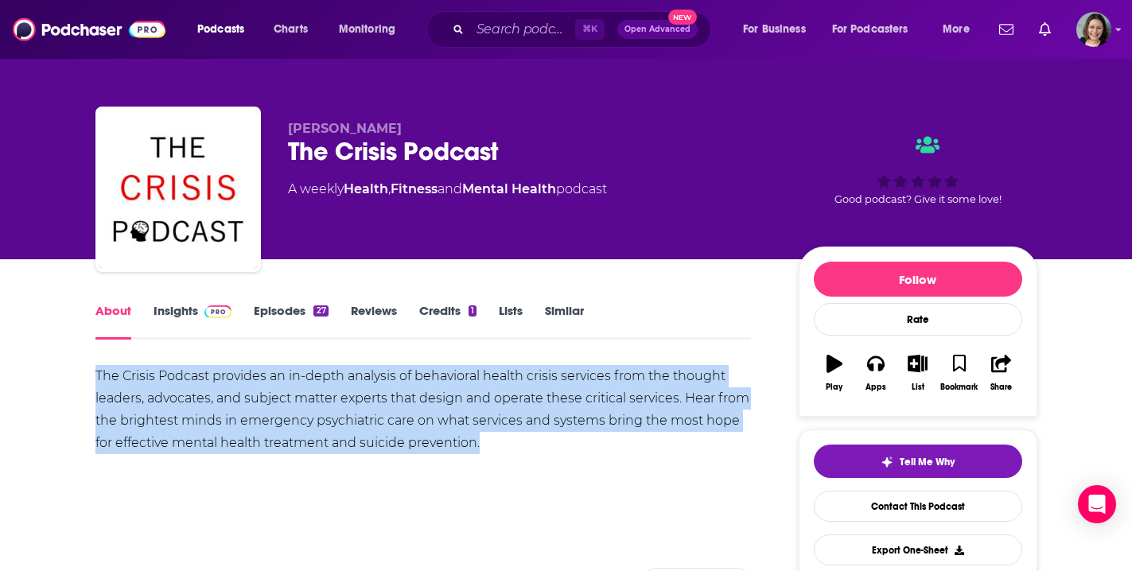
drag, startPoint x: 486, startPoint y: 446, endPoint x: 103, endPoint y: 364, distance: 391.6
copy div "The Crisis Podcast provides an in-depth analysis of behavioral health crisis se…"
click at [189, 311] on link "Insights" at bounding box center [193, 321] width 79 height 37
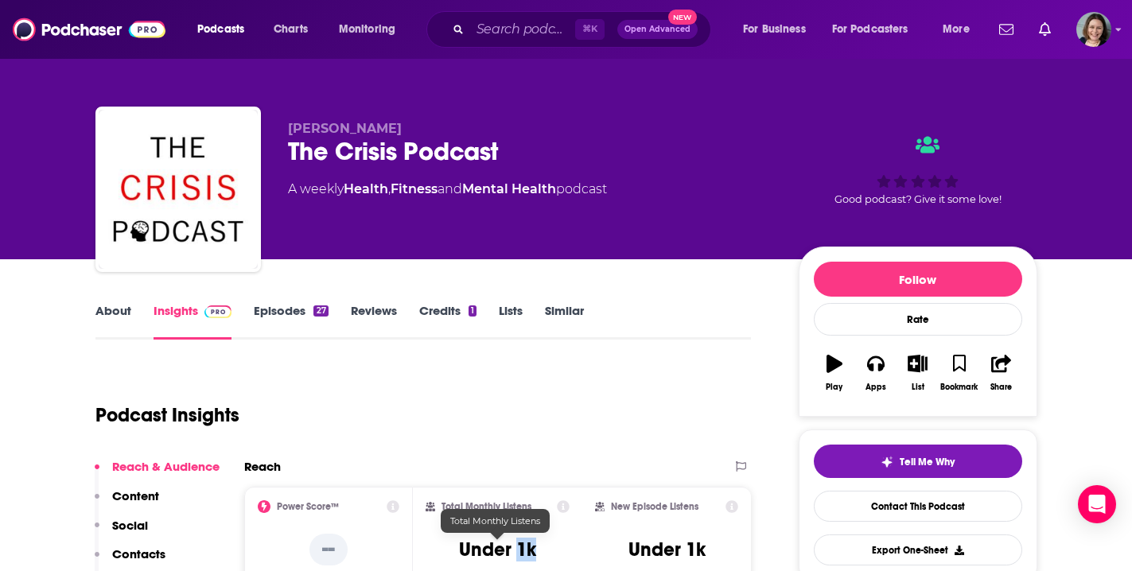
drag, startPoint x: 536, startPoint y: 548, endPoint x: 520, endPoint y: 548, distance: 16.7
click at [520, 548] on div "Total Monthly Listens Under 1k" at bounding box center [498, 537] width 144 height 73
copy h3 "1k"
